Goal: Register for event/course

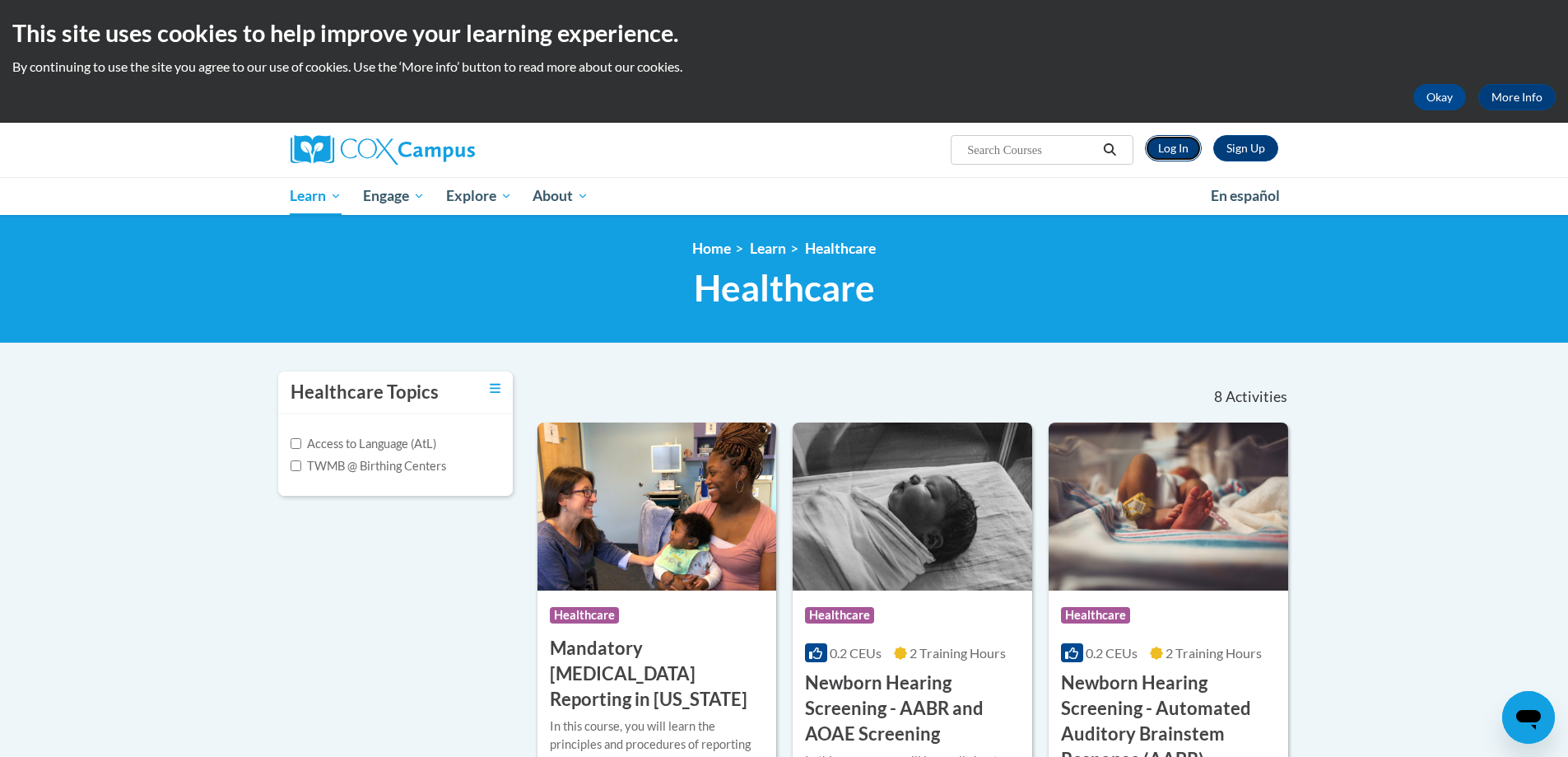
click at [1167, 142] on link "Log In" at bounding box center [1173, 148] width 56 height 27
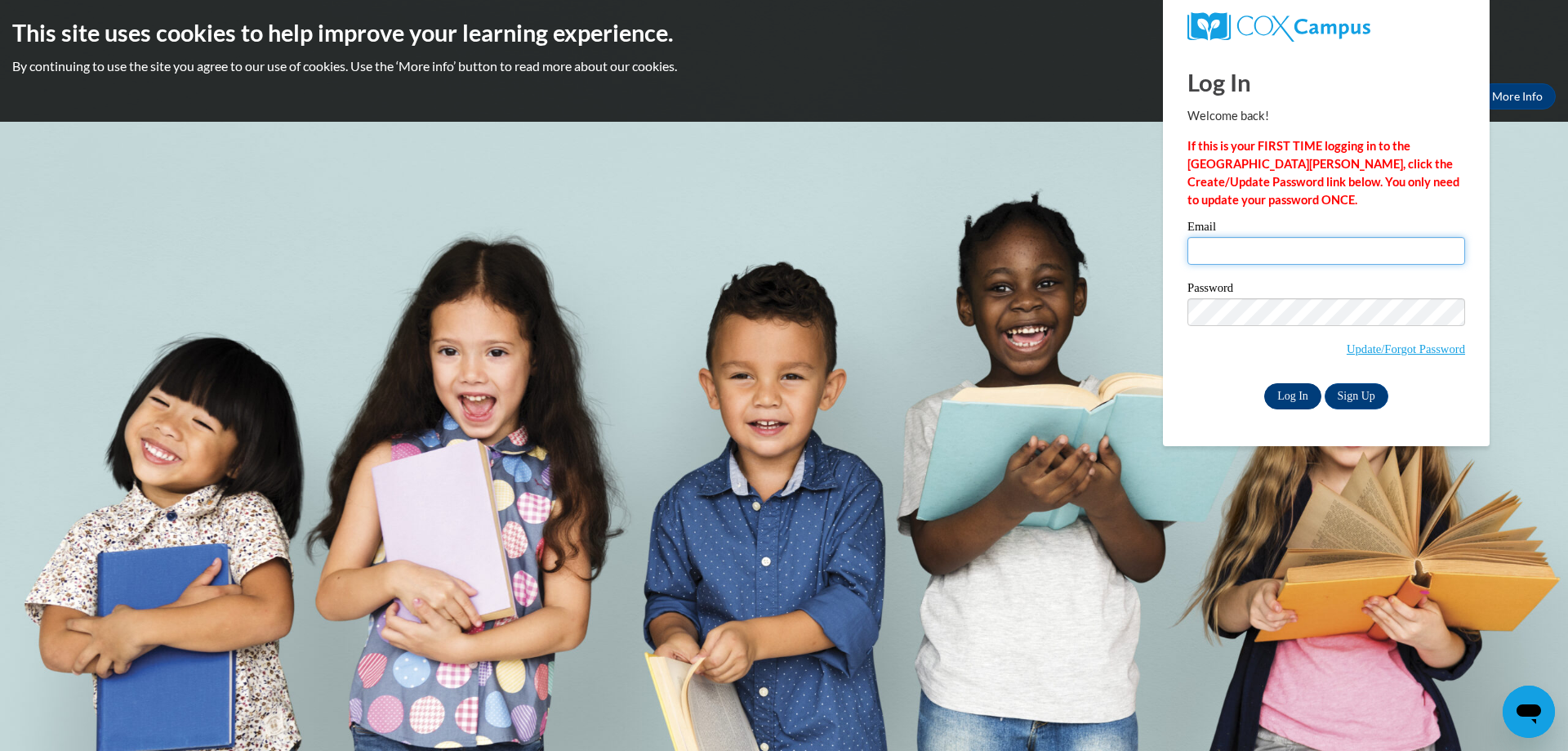
type input "angel.mcdaniel@toombs.k12.ga.us"
click at [1294, 395] on input "Log In" at bounding box center [1293, 396] width 57 height 27
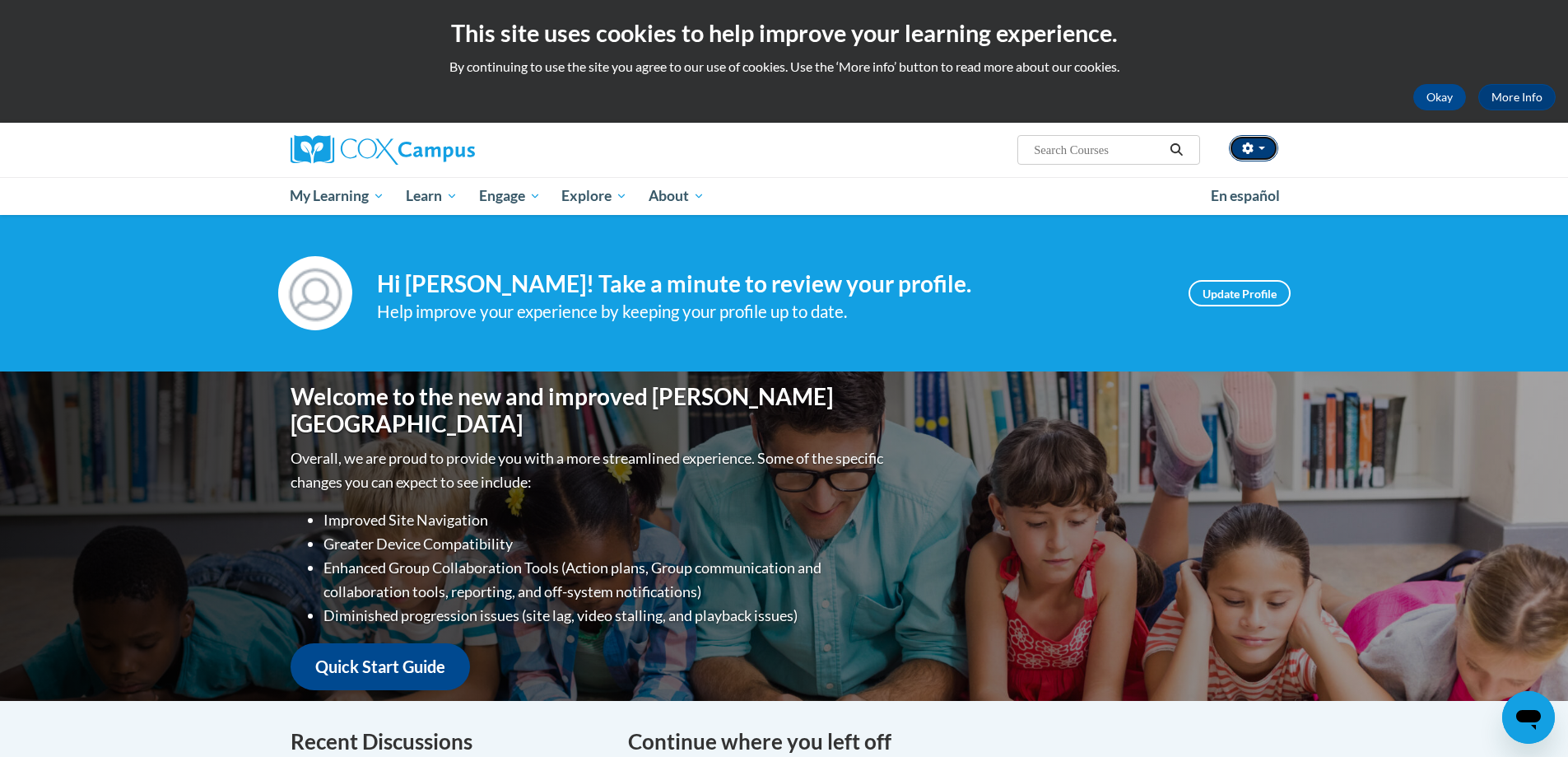
click at [1266, 150] on button "button" at bounding box center [1253, 148] width 50 height 27
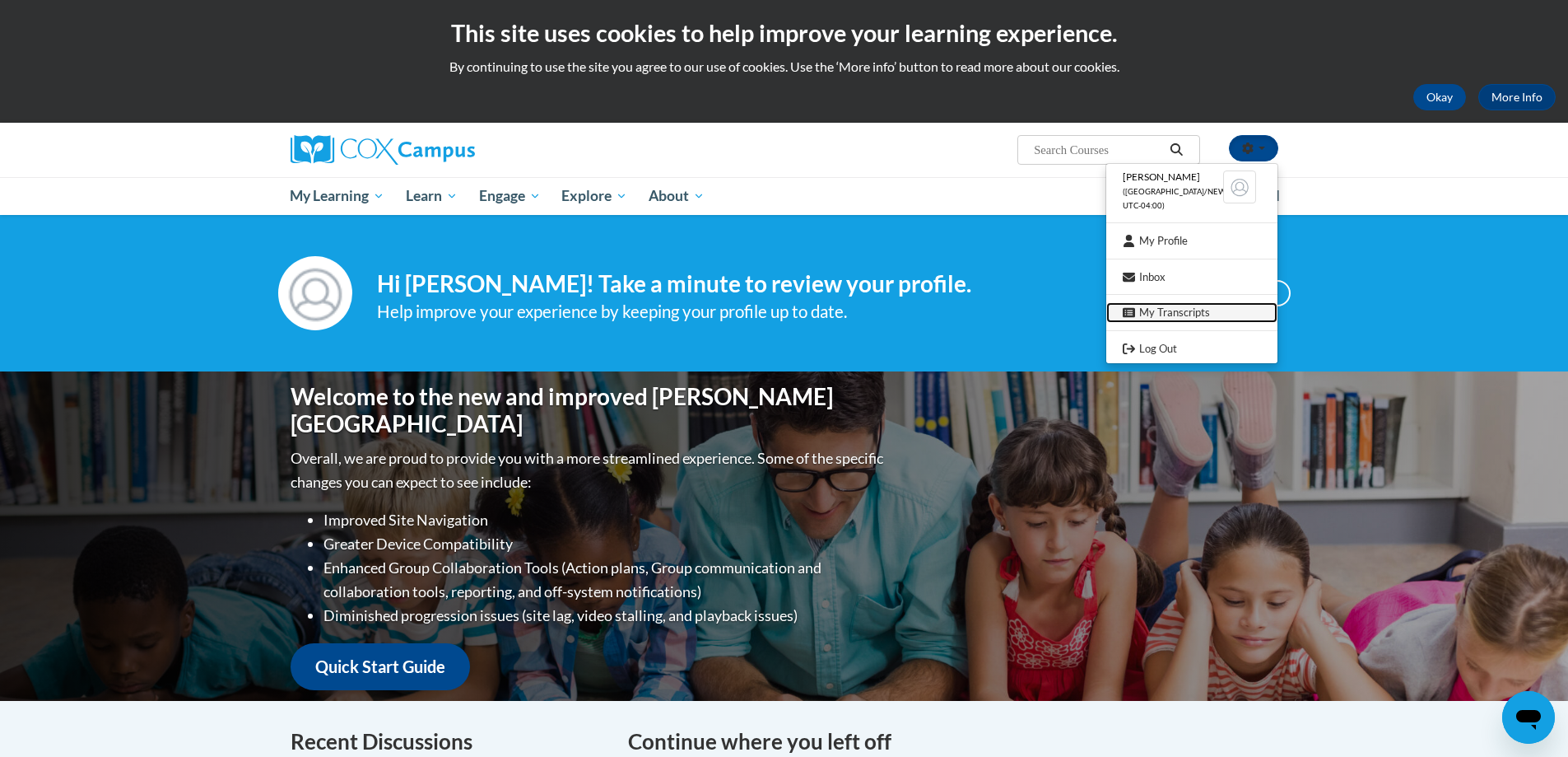
click at [1152, 315] on link "My Transcripts" at bounding box center [1191, 313] width 171 height 21
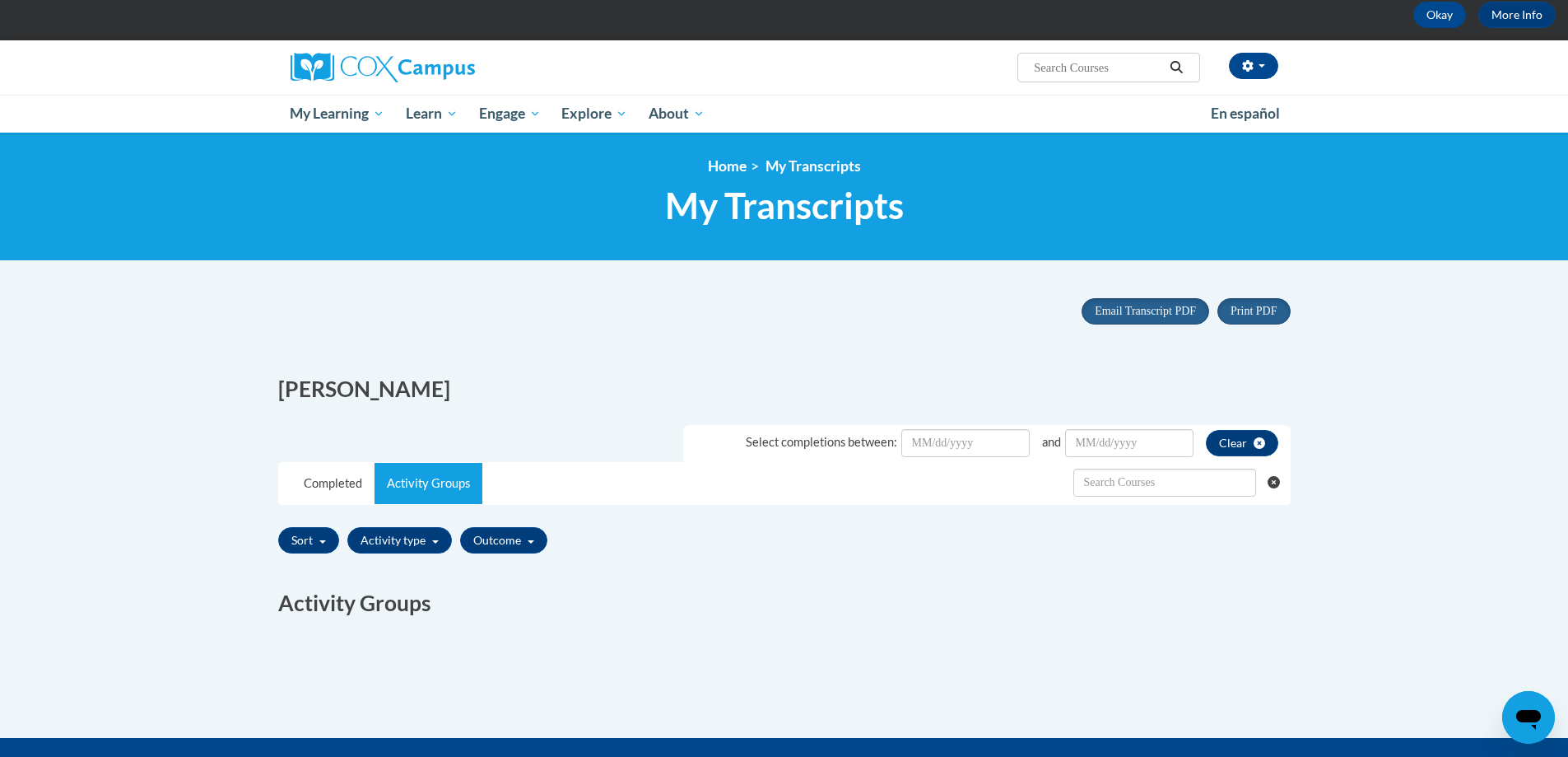
scroll to position [165, 0]
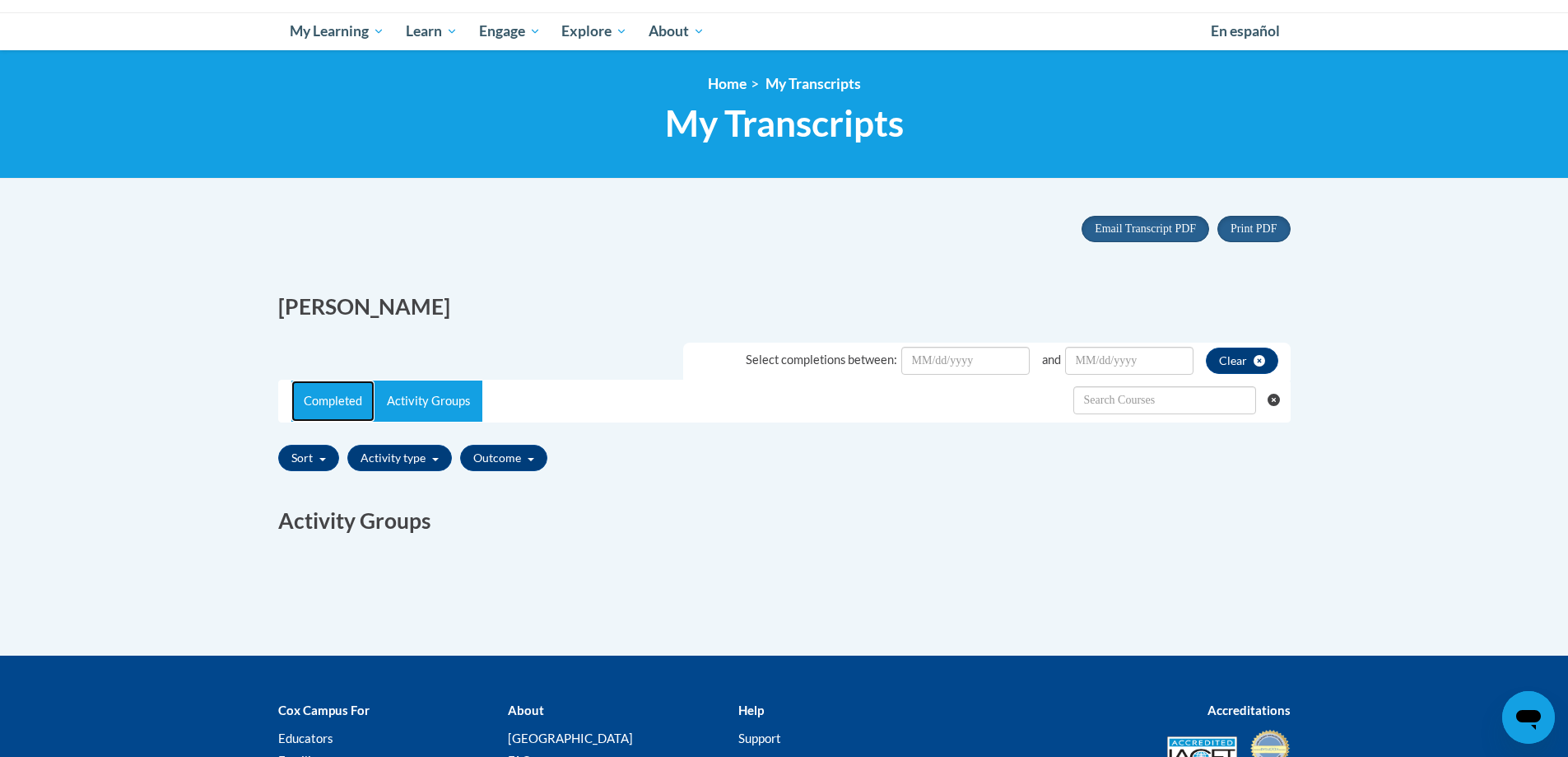
click at [325, 401] on link "Completed" at bounding box center [333, 400] width 83 height 41
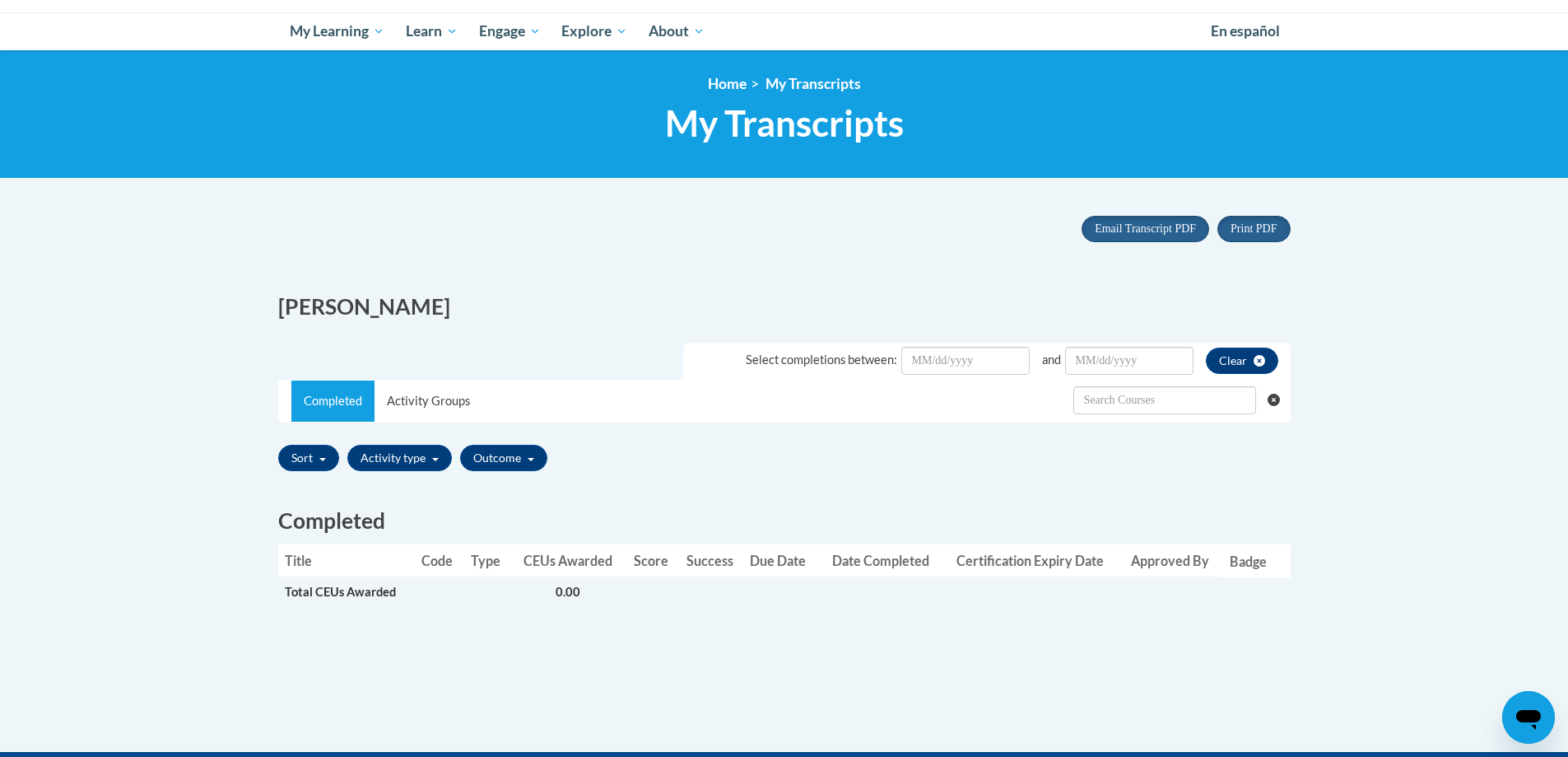
click at [342, 590] on span "Total CEUs Awarded" at bounding box center [341, 591] width 111 height 14
click at [527, 456] on button "Outcome" at bounding box center [503, 458] width 87 height 27
click at [475, 487] on input "Passed" at bounding box center [475, 488] width 13 height 13
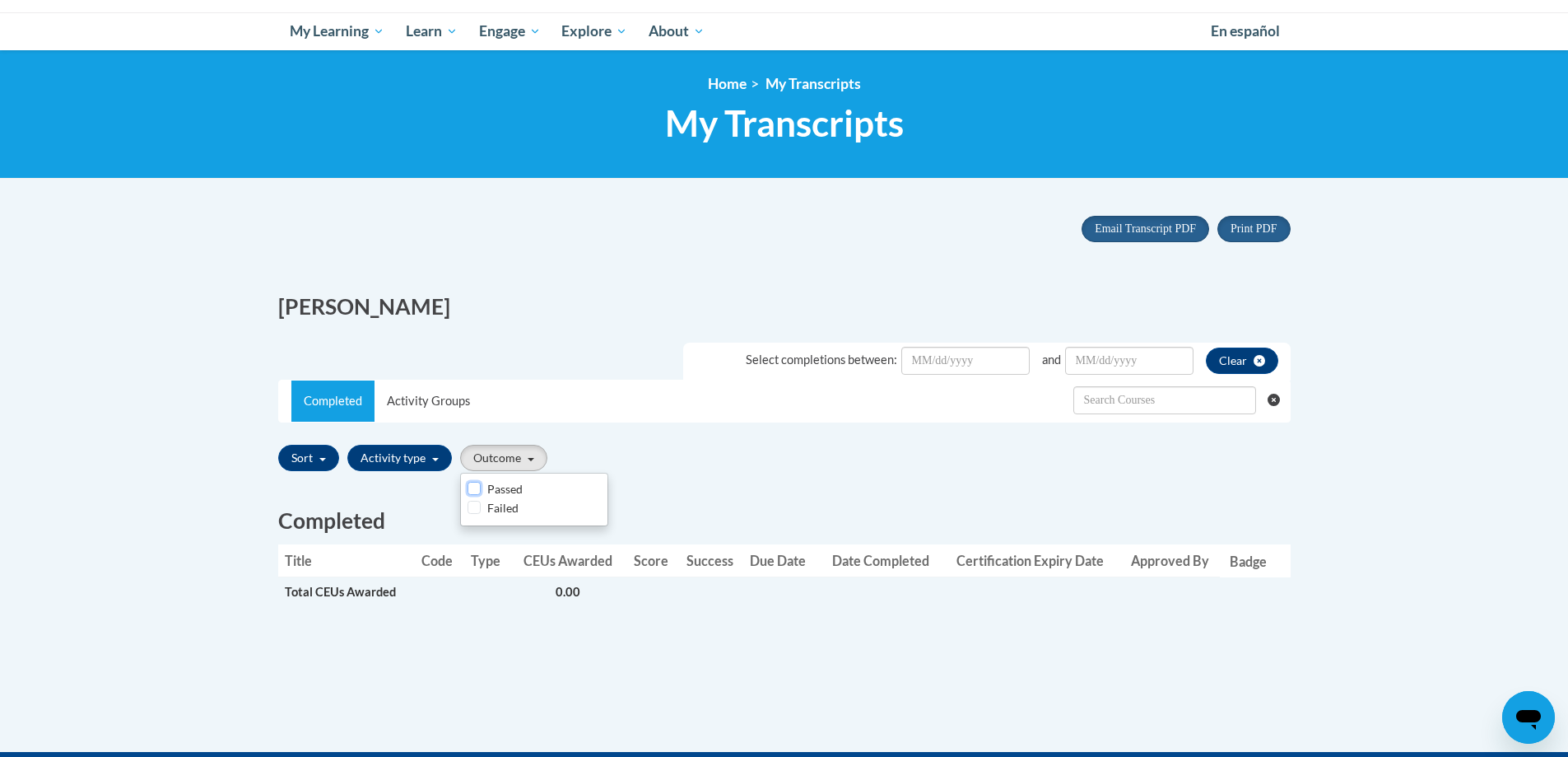
checkbox input "true"
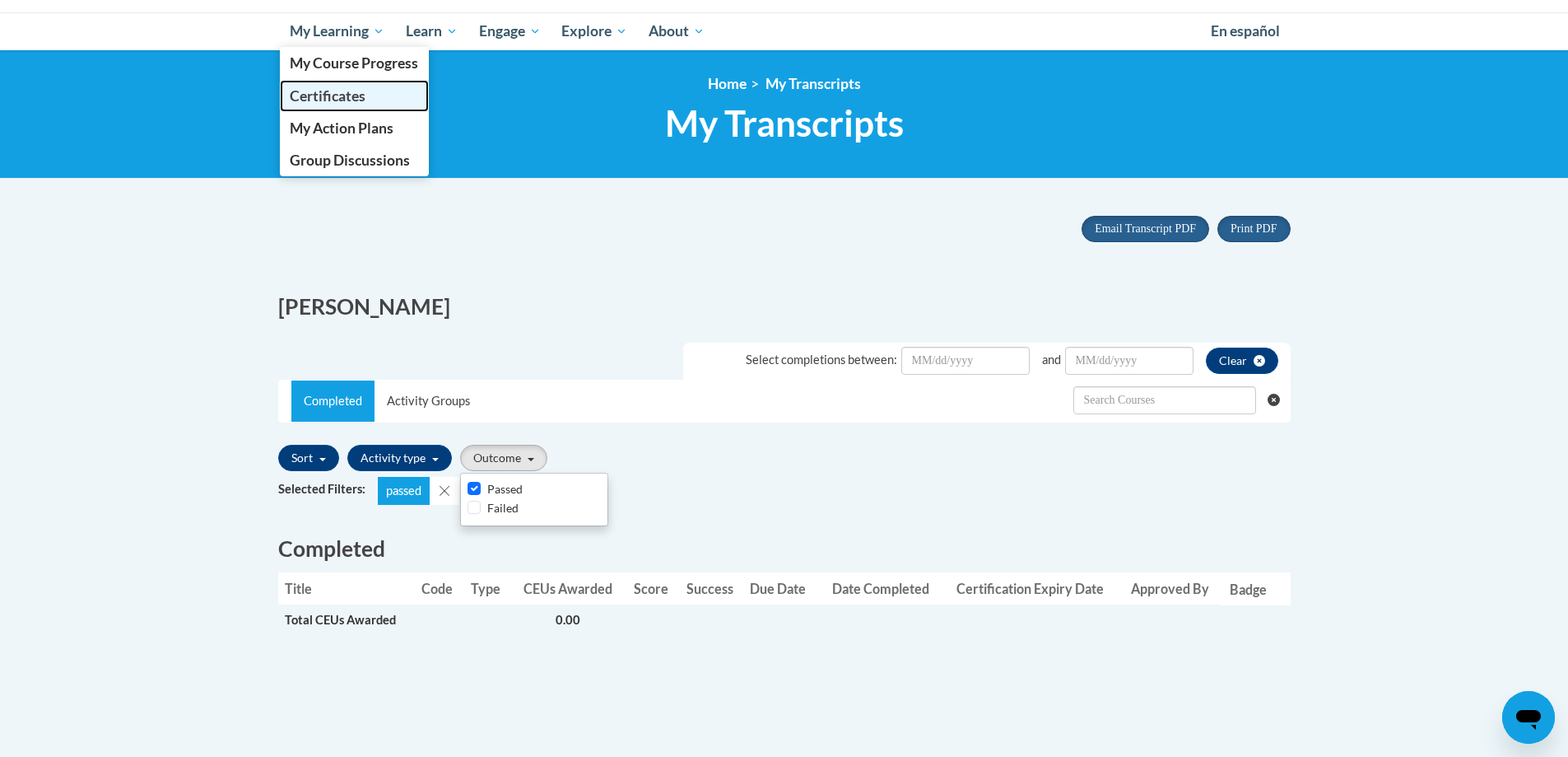
click at [331, 96] on span "Certificates" at bounding box center [327, 96] width 76 height 17
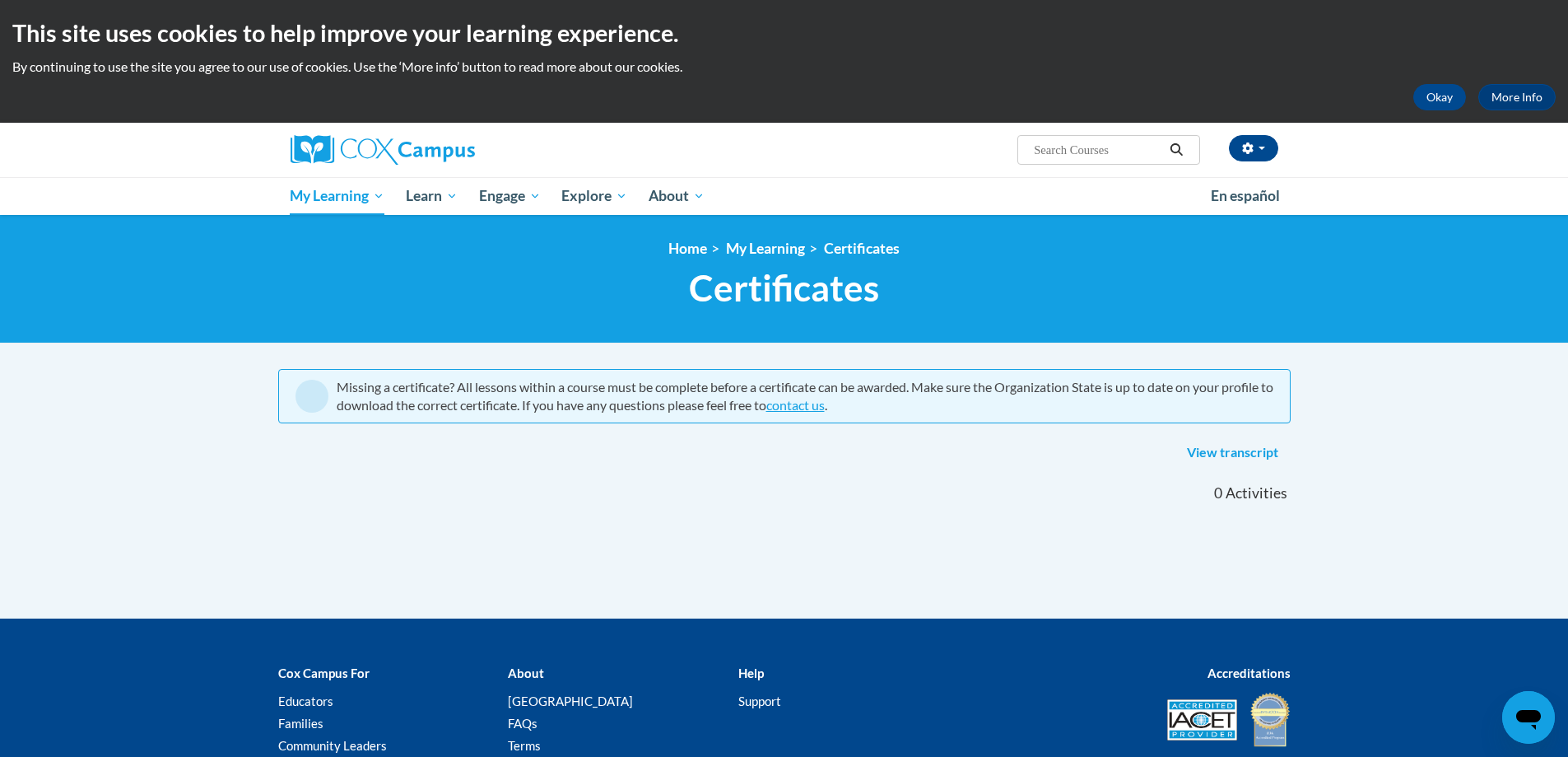
click at [1056, 146] on input "Search..." at bounding box center [1098, 149] width 132 height 20
type input "peadiatric hearing"
click at [1176, 146] on icon "Search" at bounding box center [1176, 149] width 14 height 12
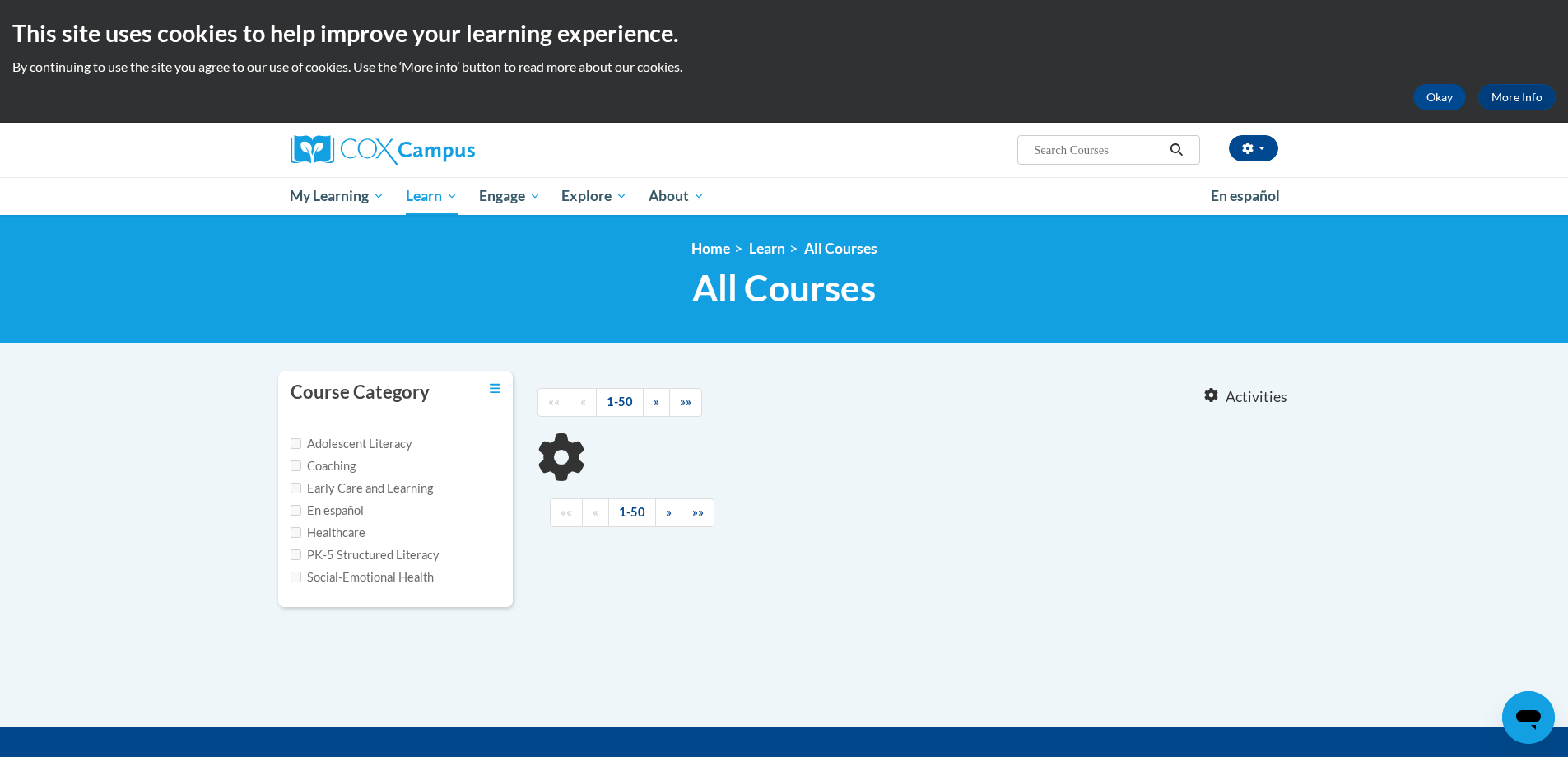
type input "peadiatric hearing"
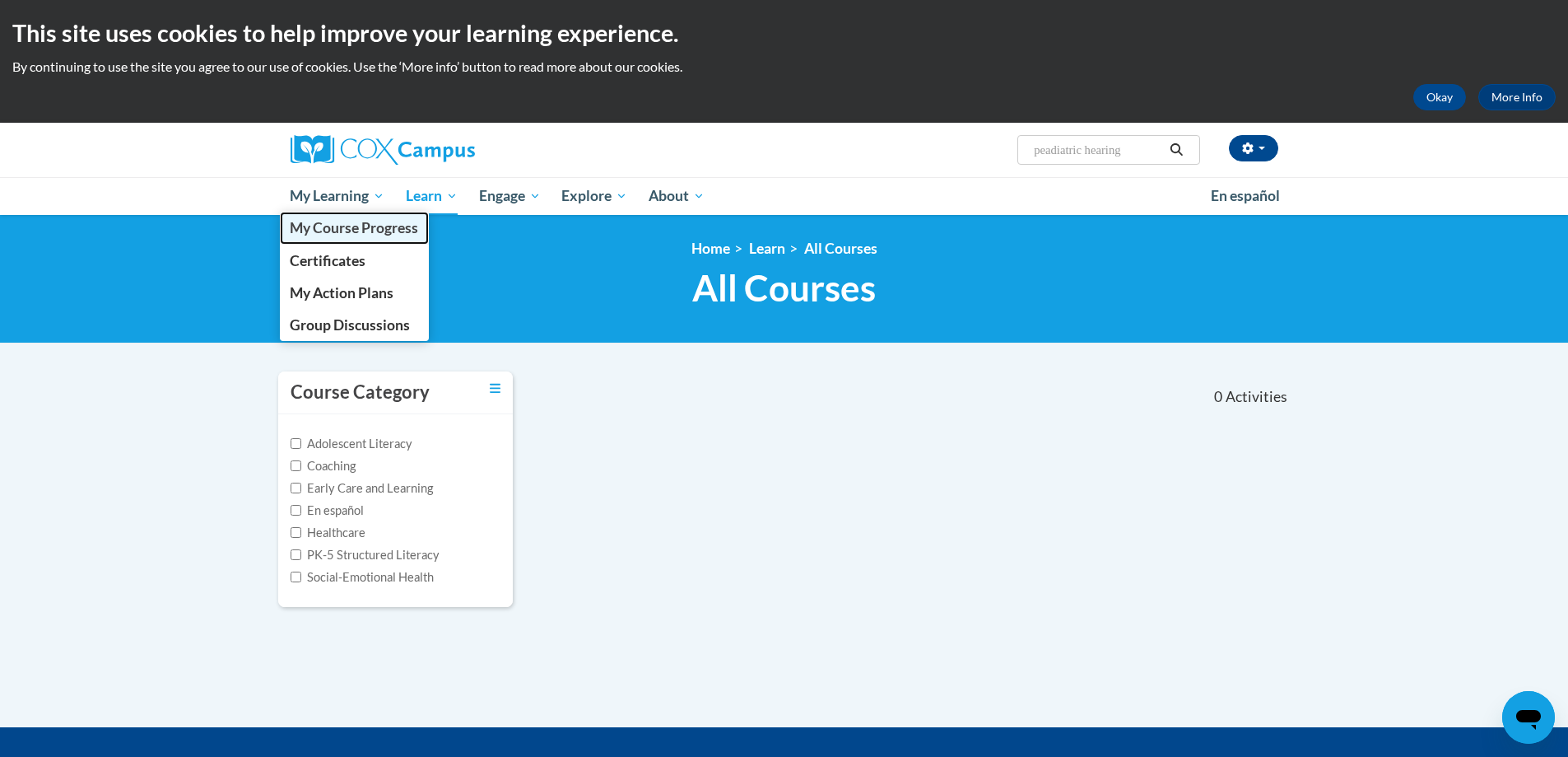
click at [338, 226] on span "My Course Progress" at bounding box center [354, 228] width 128 height 17
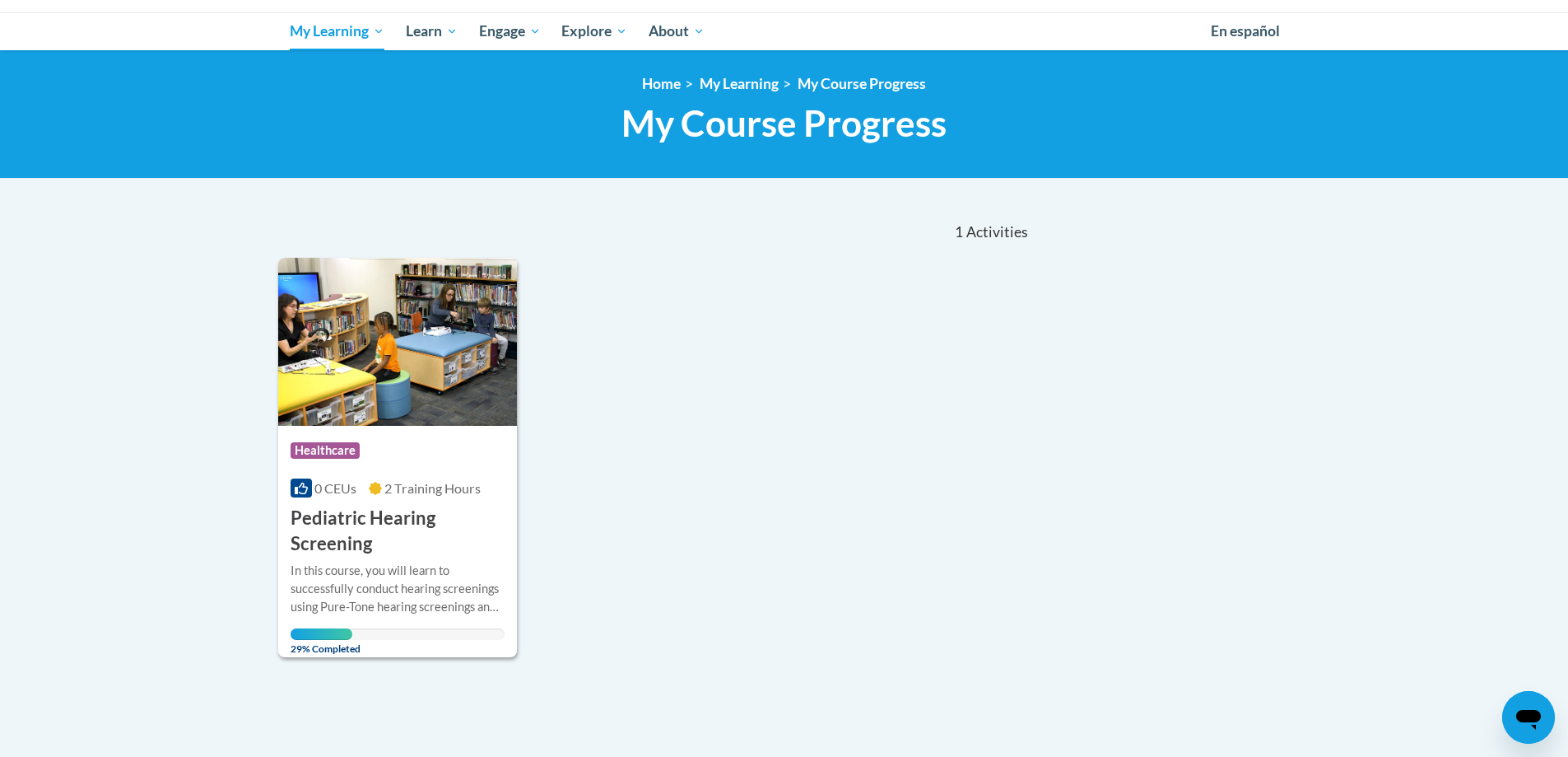
scroll to position [247, 0]
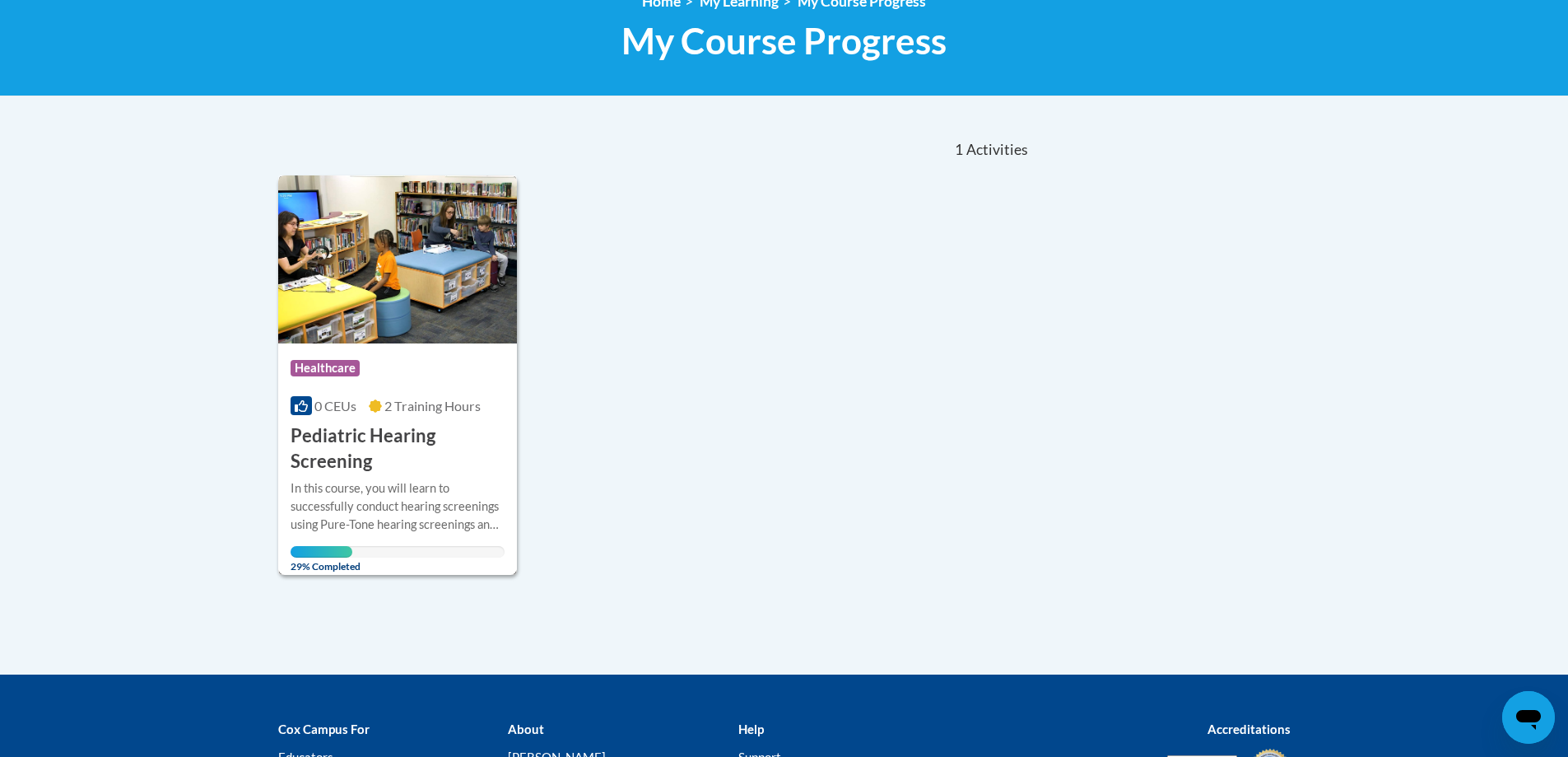
click at [388, 489] on div "In this course, you will learn to successfully conduct hearing screenings using…" at bounding box center [398, 506] width 215 height 55
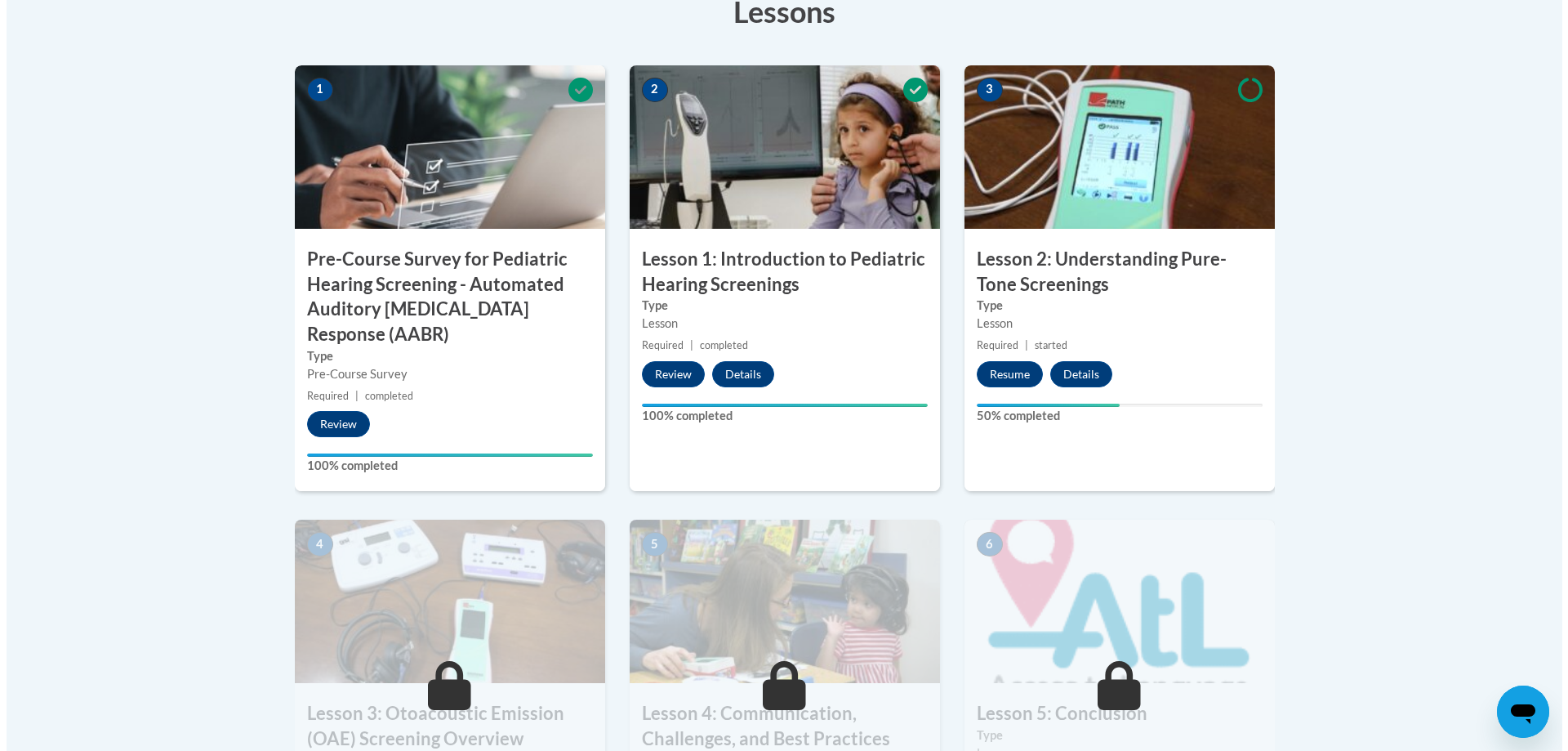
scroll to position [490, 0]
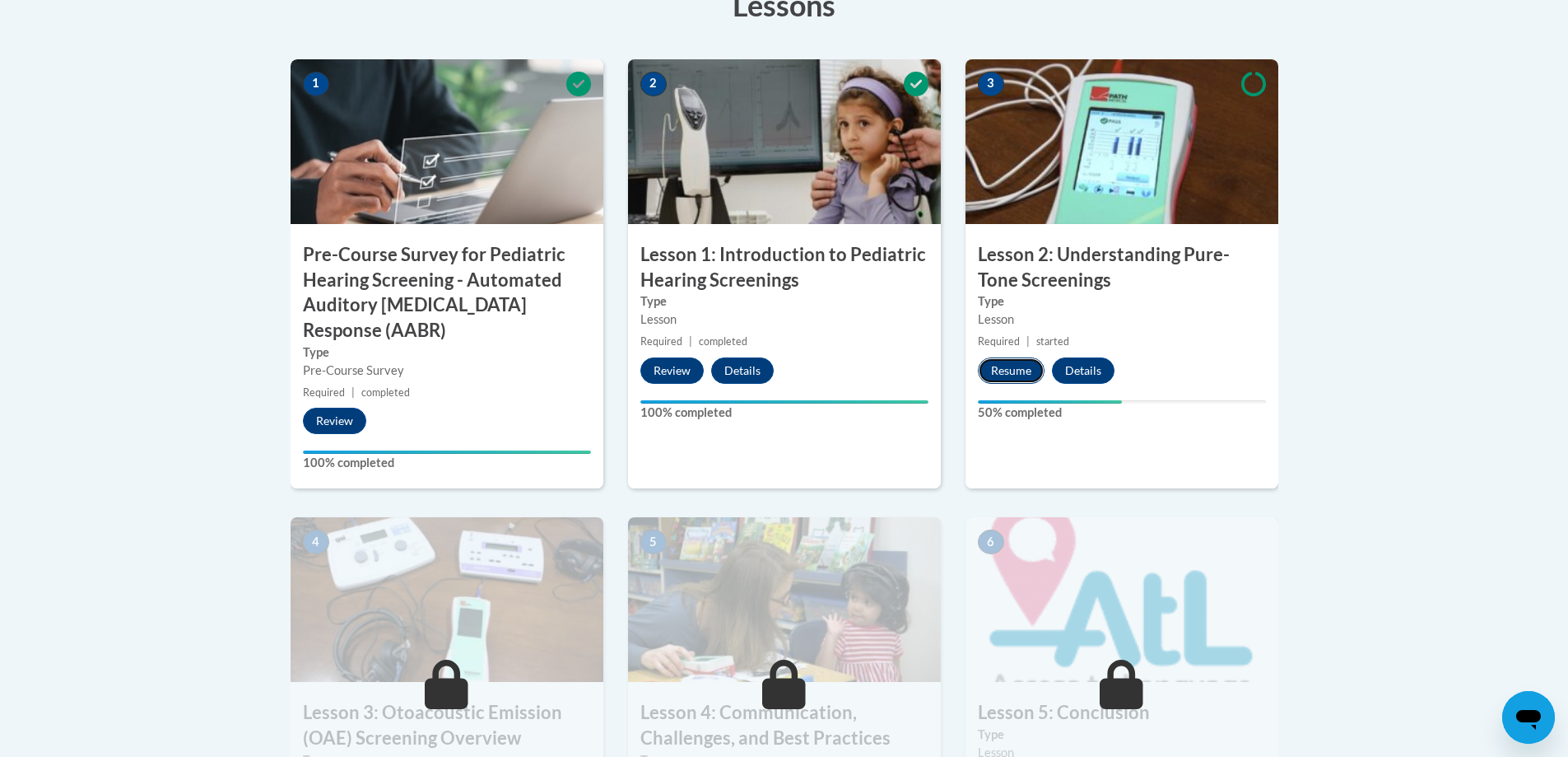
click at [1014, 368] on button "Resume" at bounding box center [1011, 370] width 67 height 27
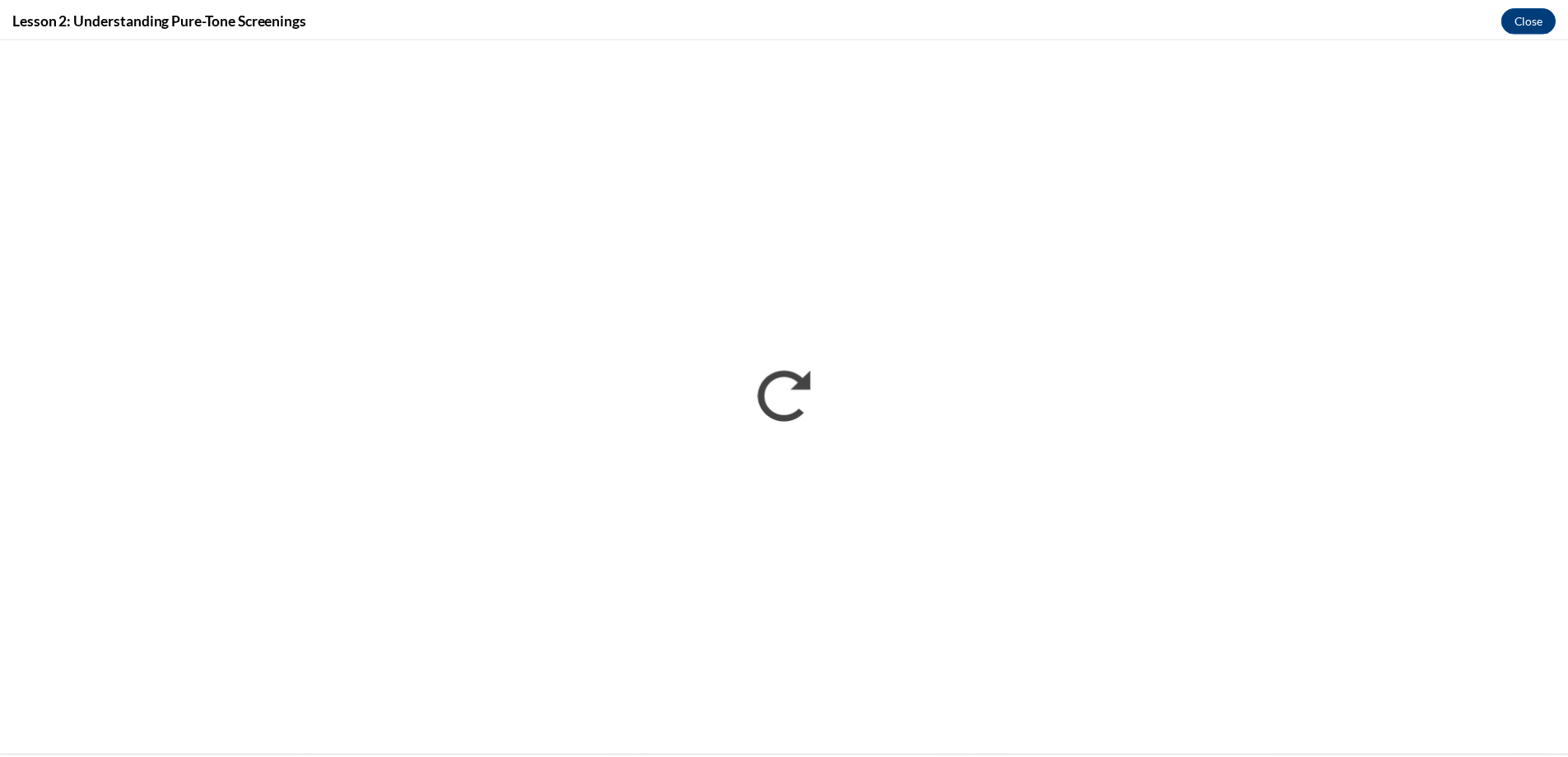
scroll to position [0, 0]
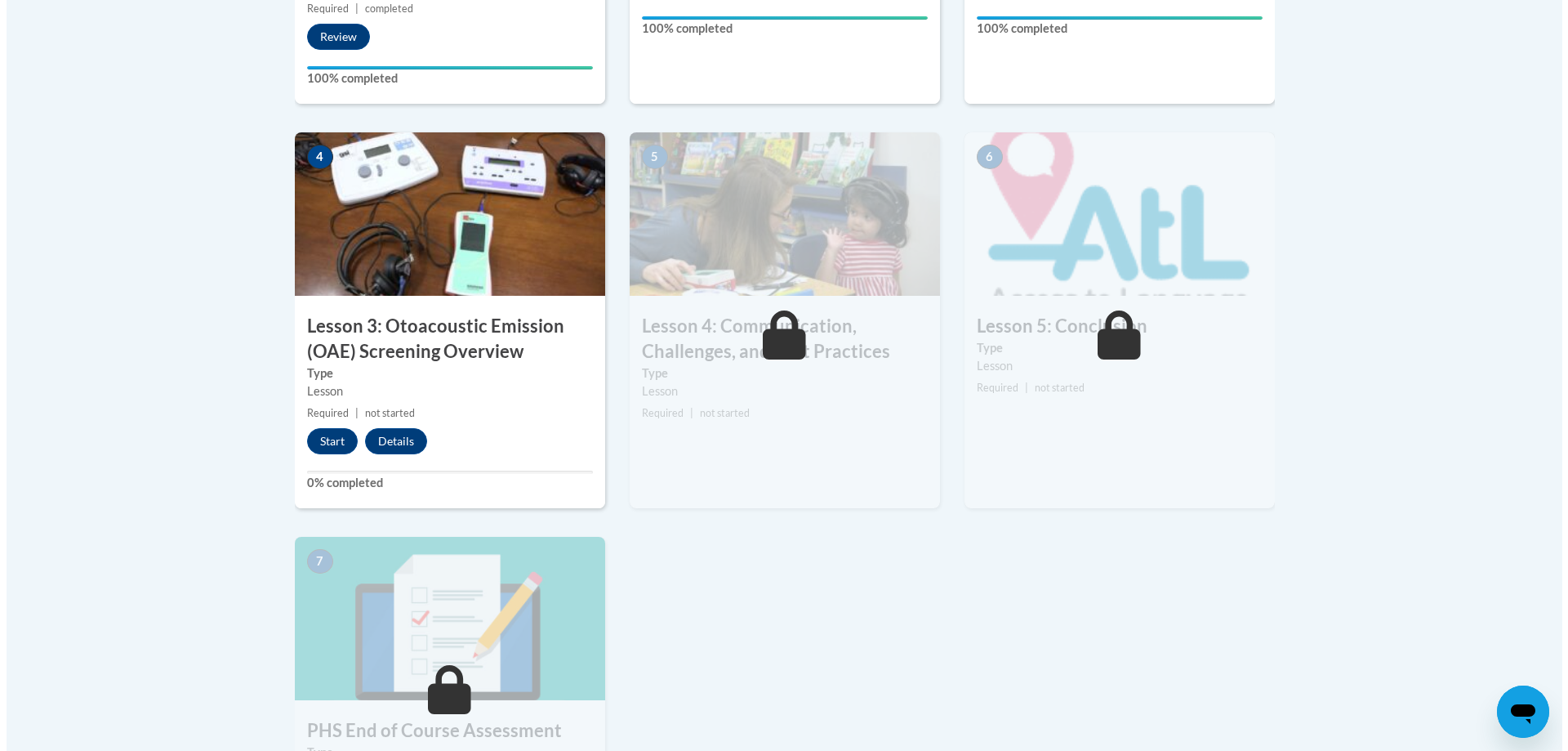
scroll to position [898, 0]
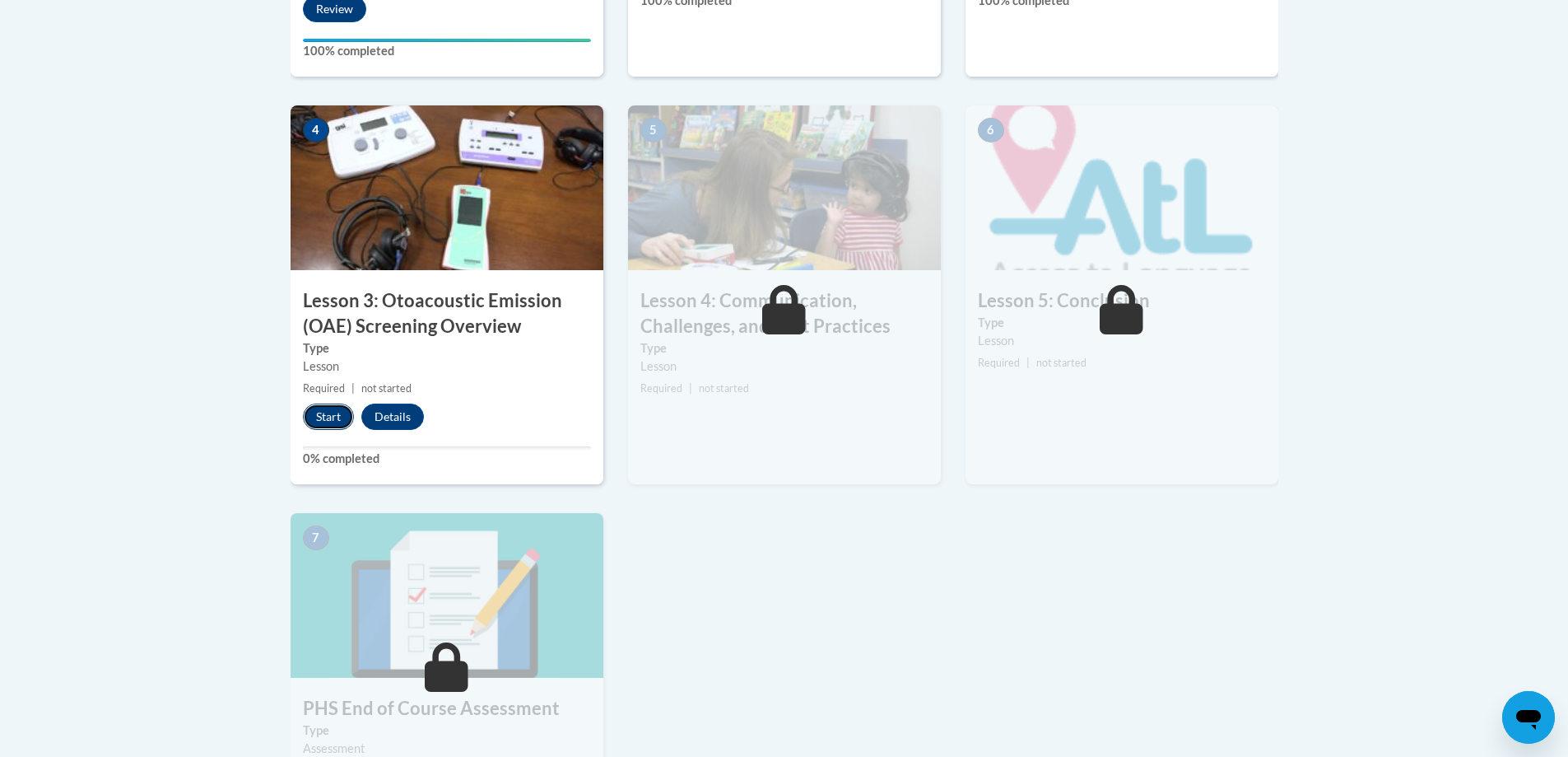
click at [327, 415] on button "Start" at bounding box center [328, 417] width 51 height 27
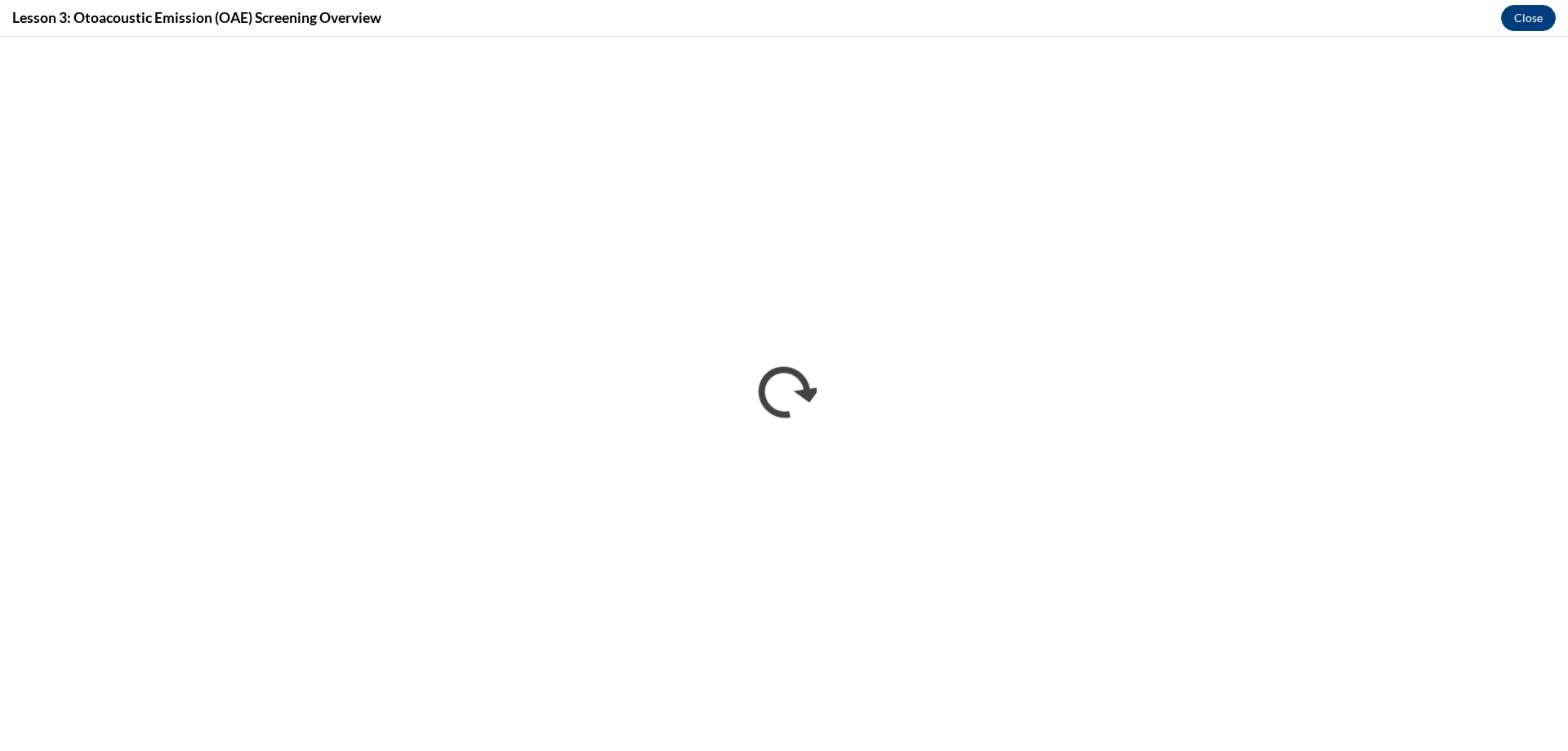
scroll to position [0, 0]
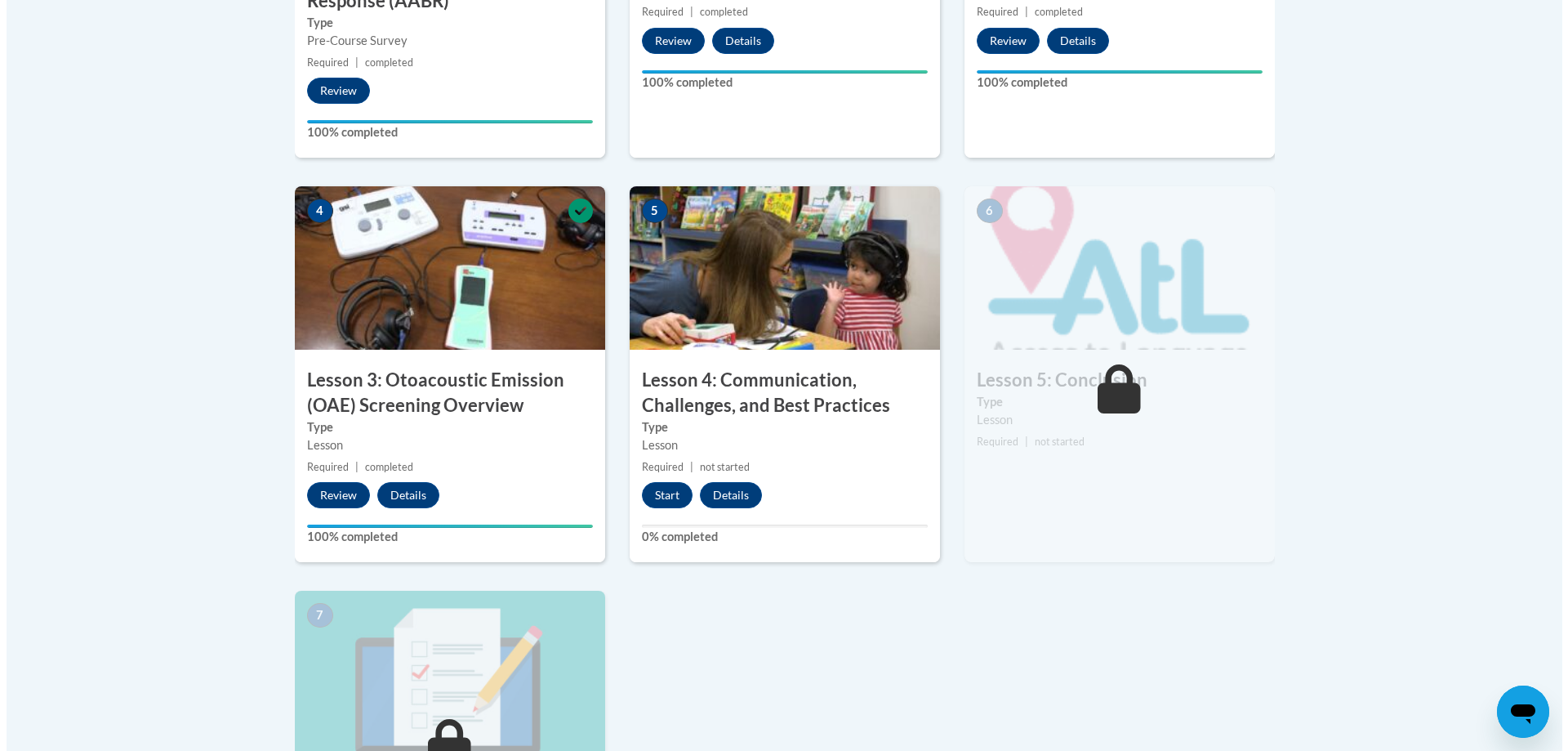
scroll to position [898, 0]
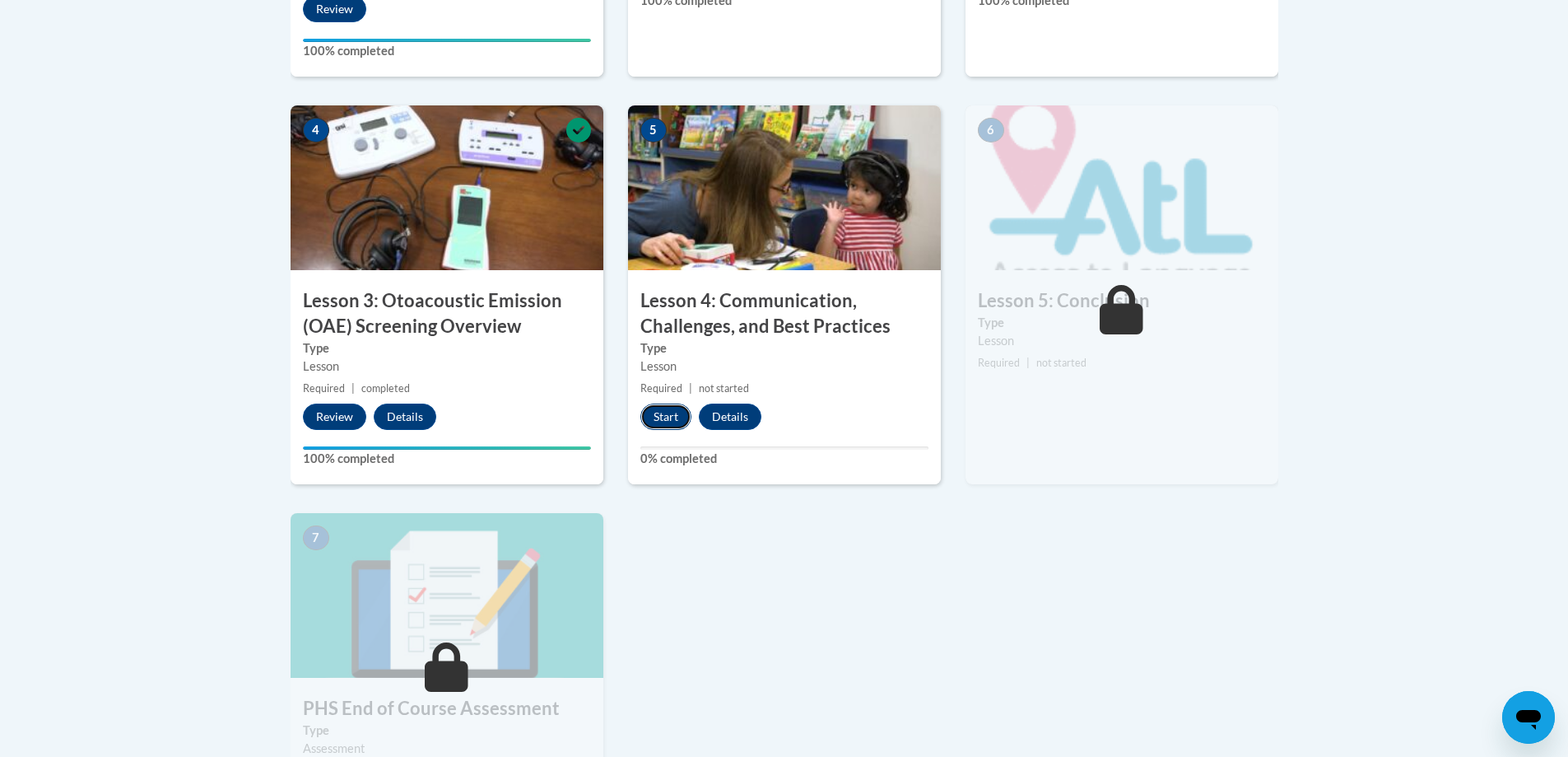
click at [663, 415] on button "Start" at bounding box center [665, 417] width 51 height 27
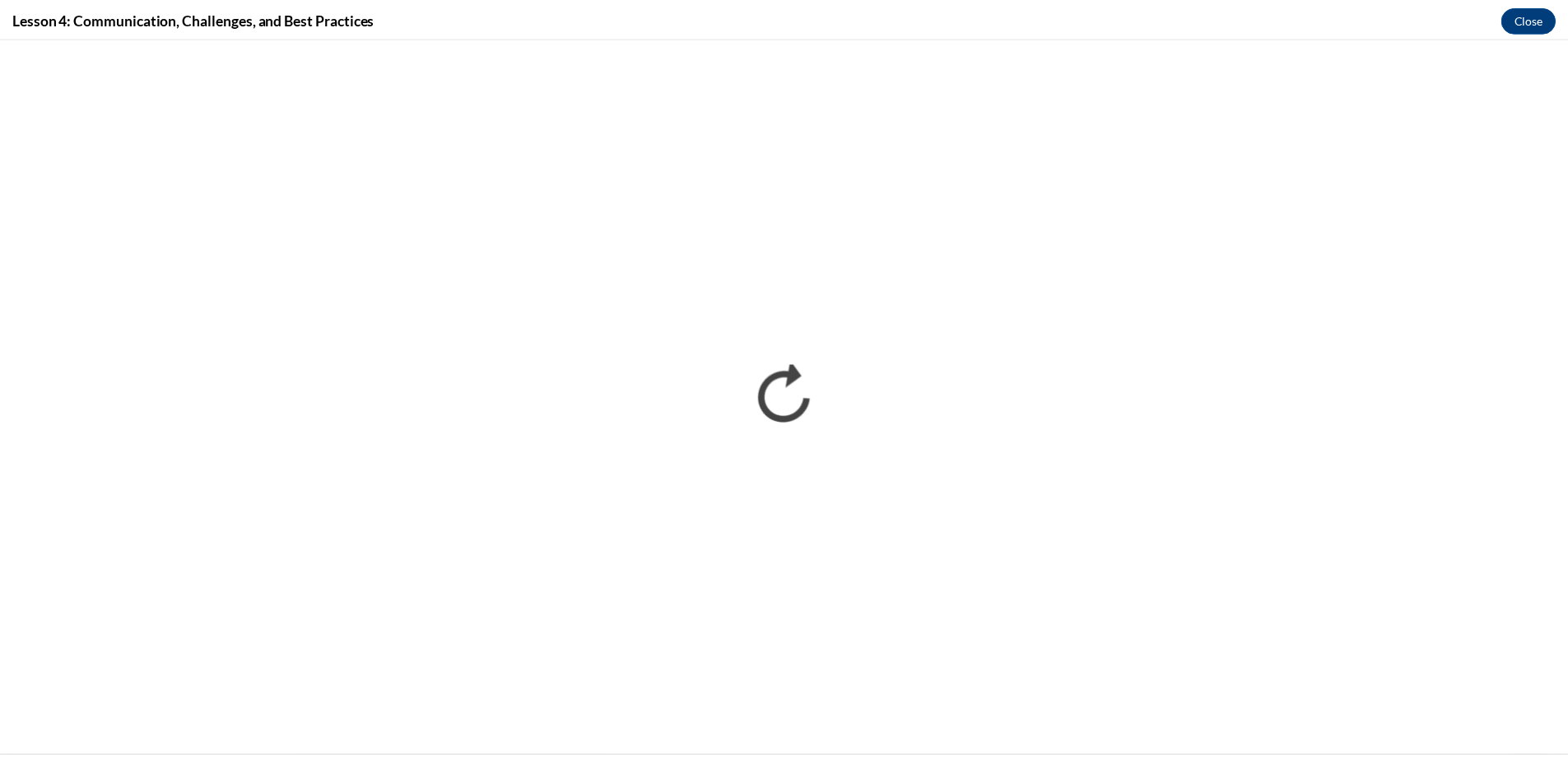
scroll to position [0, 0]
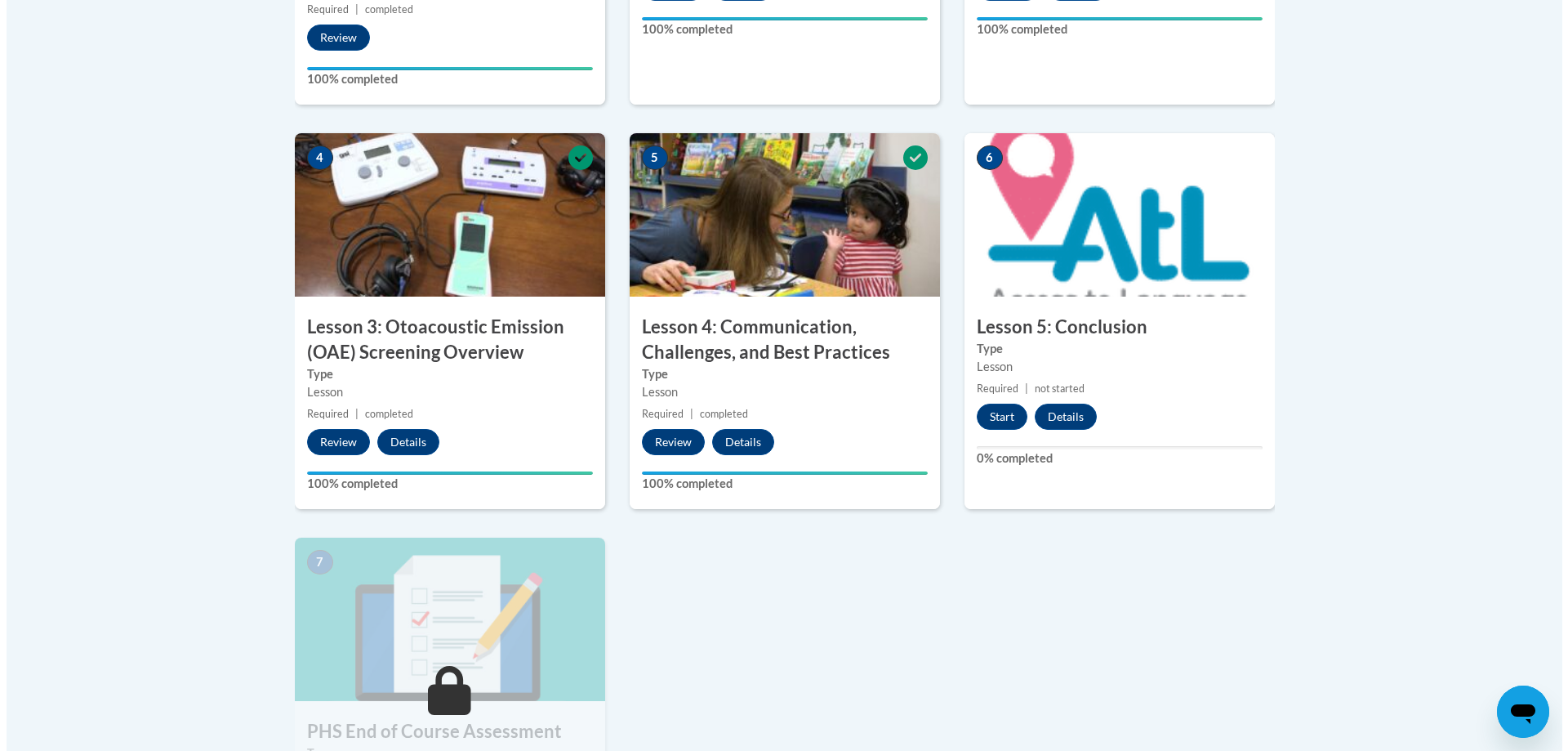
scroll to position [898, 0]
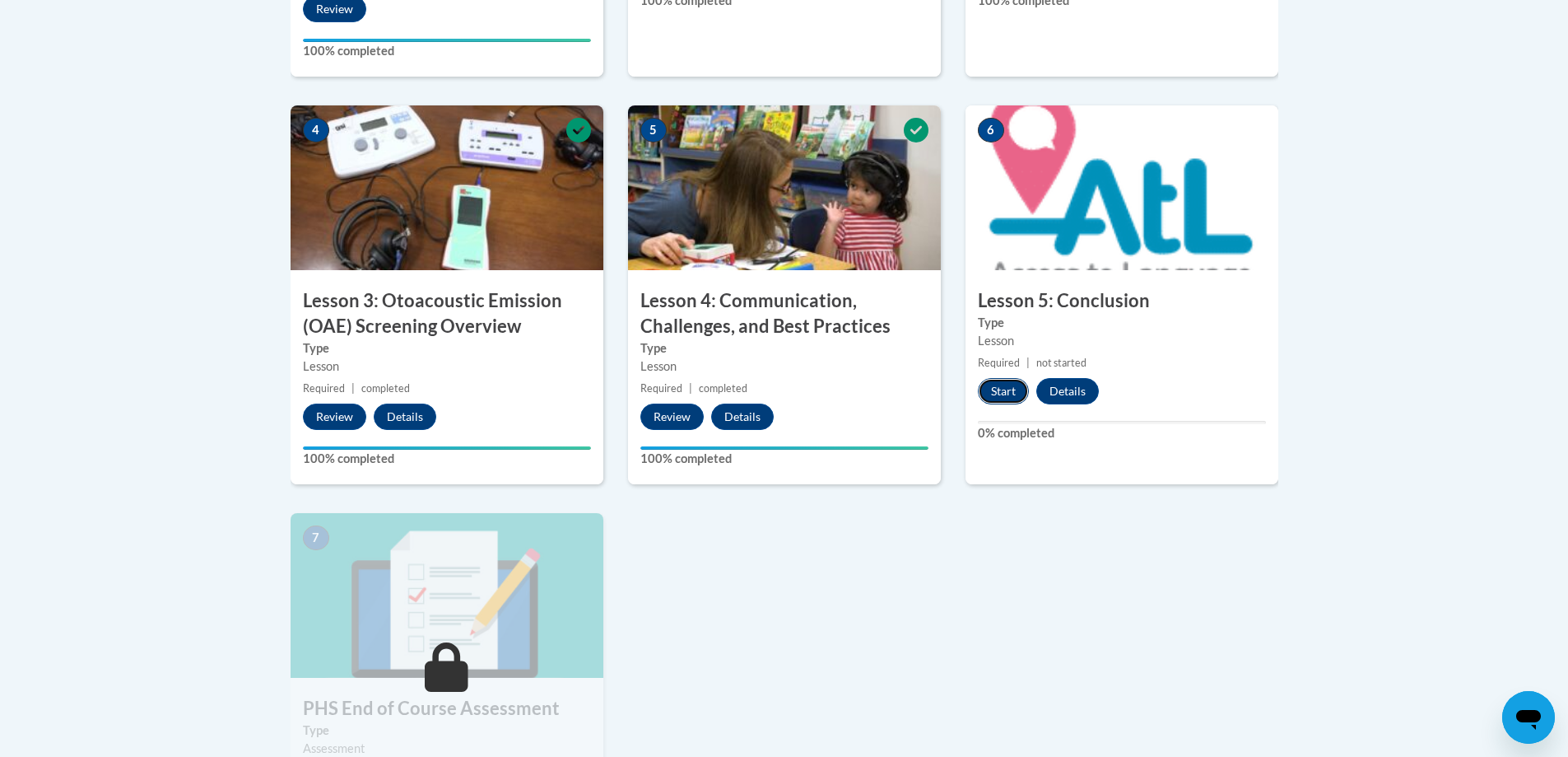
click at [1007, 391] on button "Start" at bounding box center [1003, 391] width 51 height 27
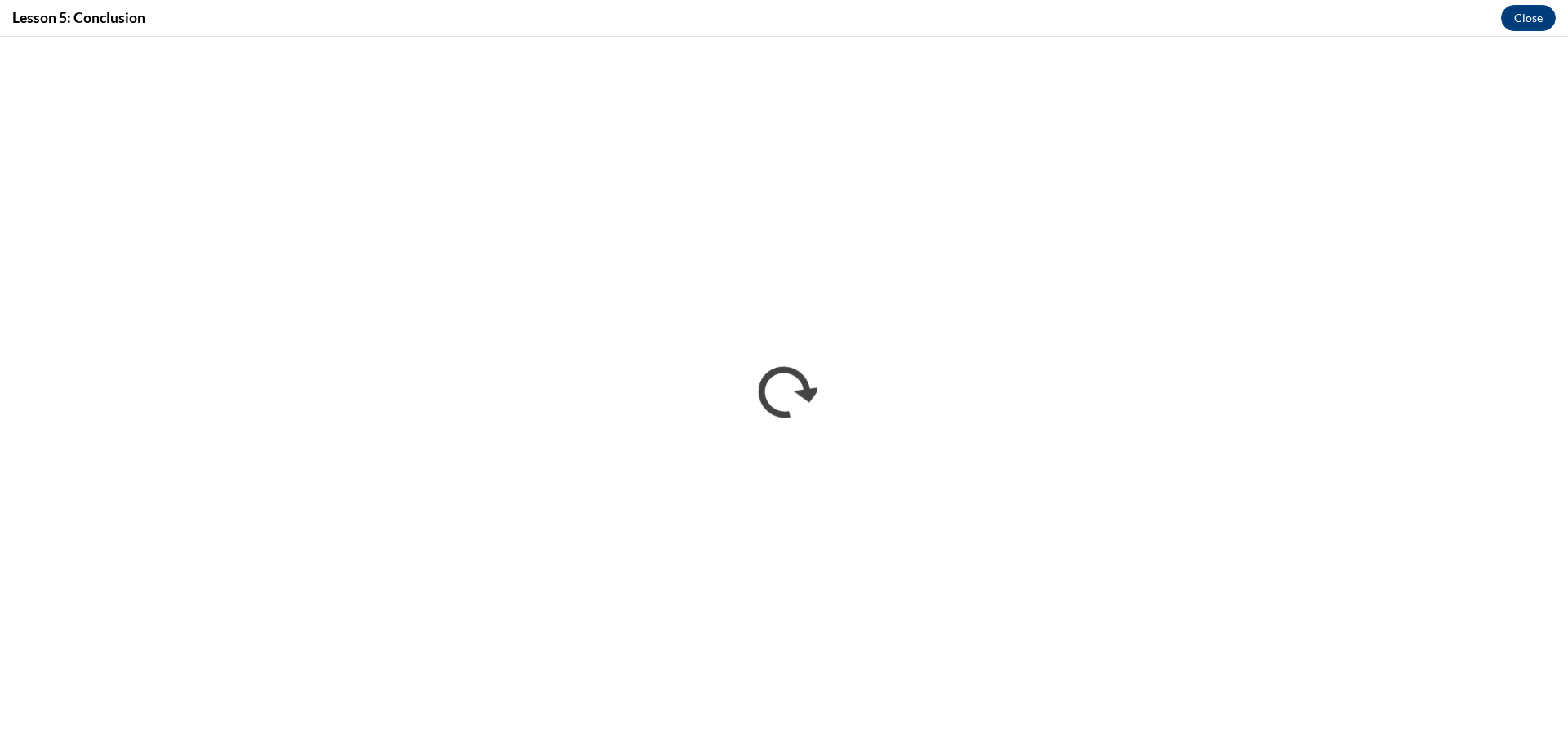
scroll to position [0, 0]
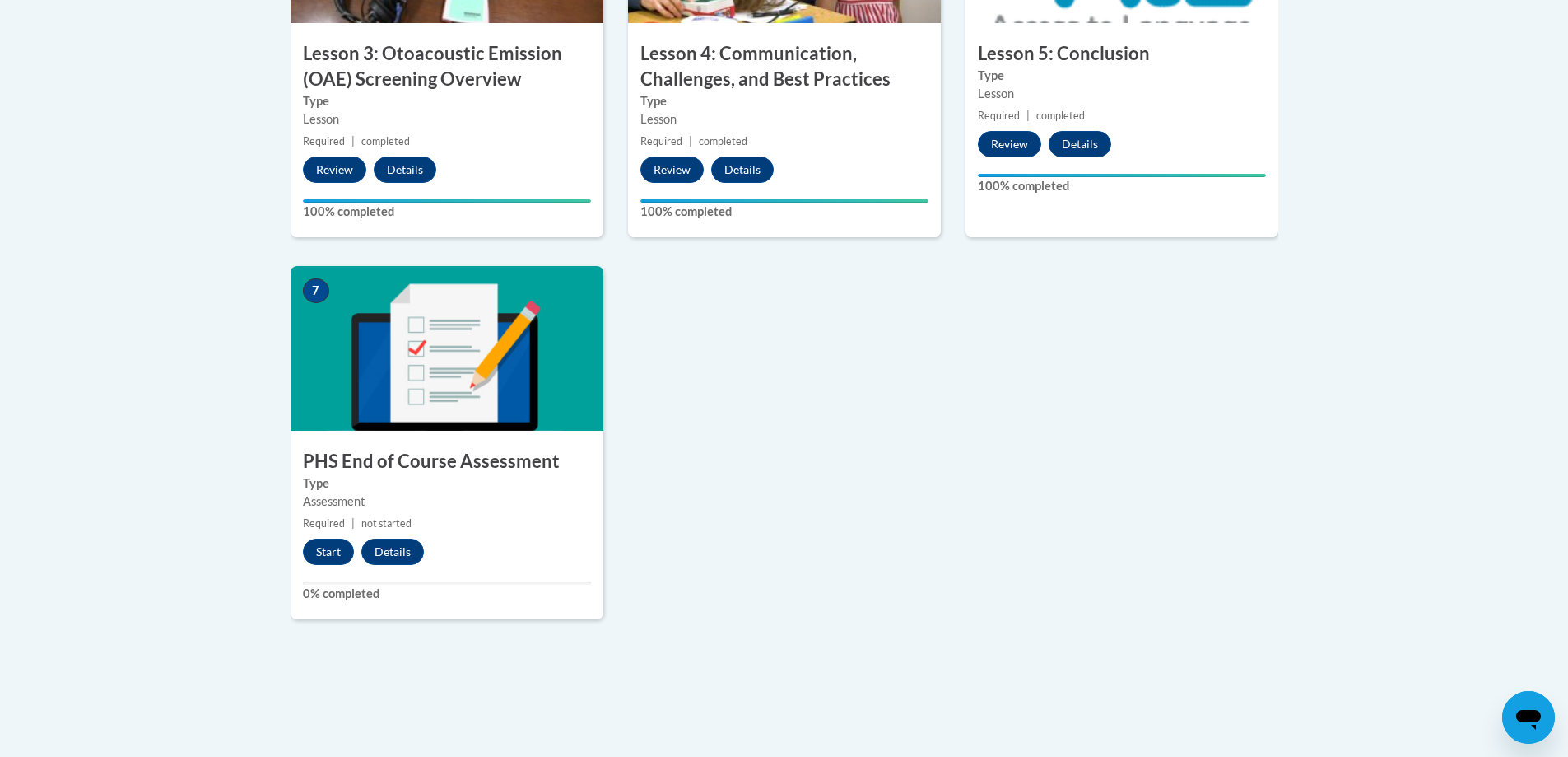
scroll to position [1235, 0]
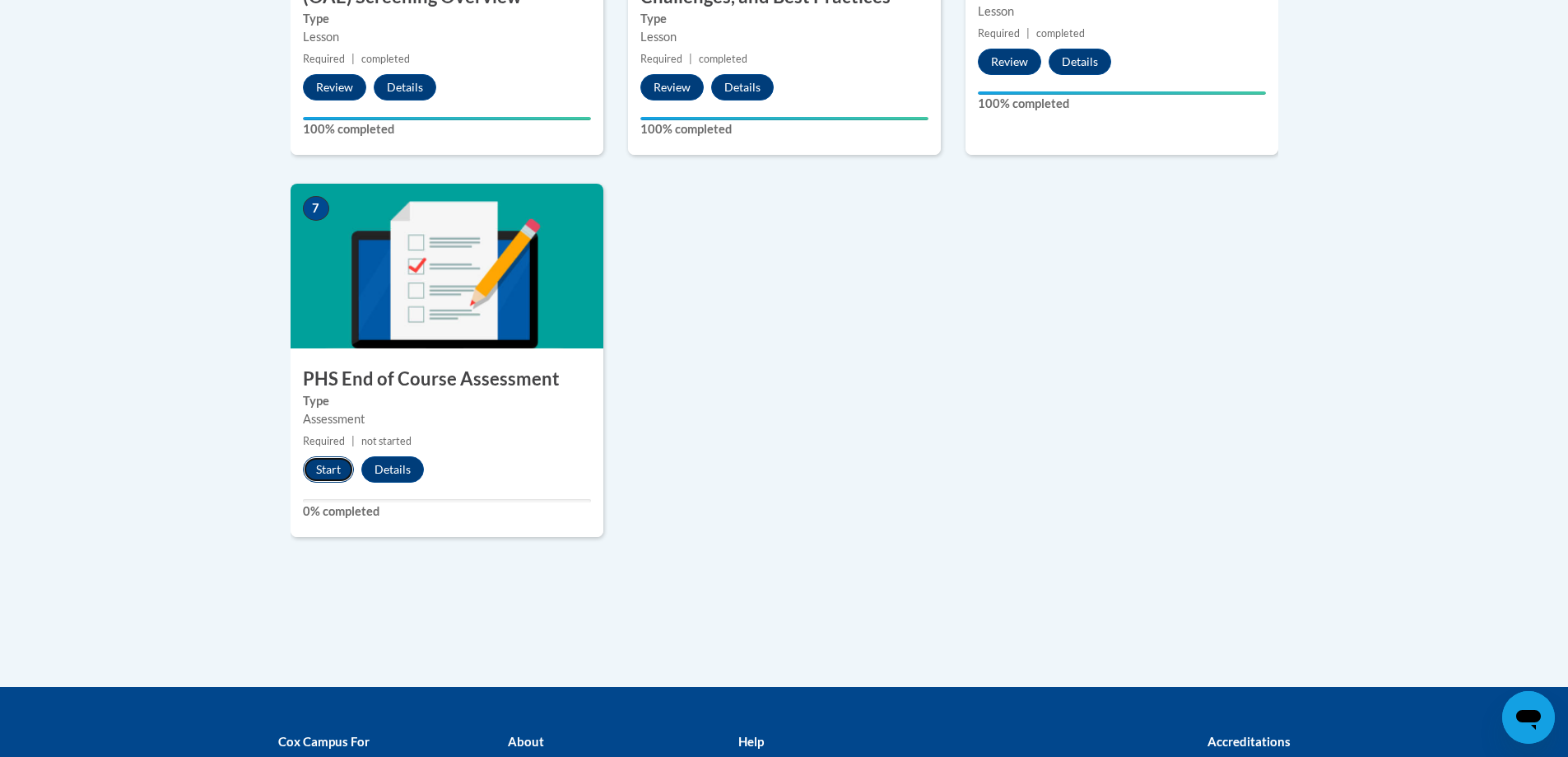
click at [325, 467] on button "Start" at bounding box center [328, 470] width 51 height 27
